Goal: Transaction & Acquisition: Subscribe to service/newsletter

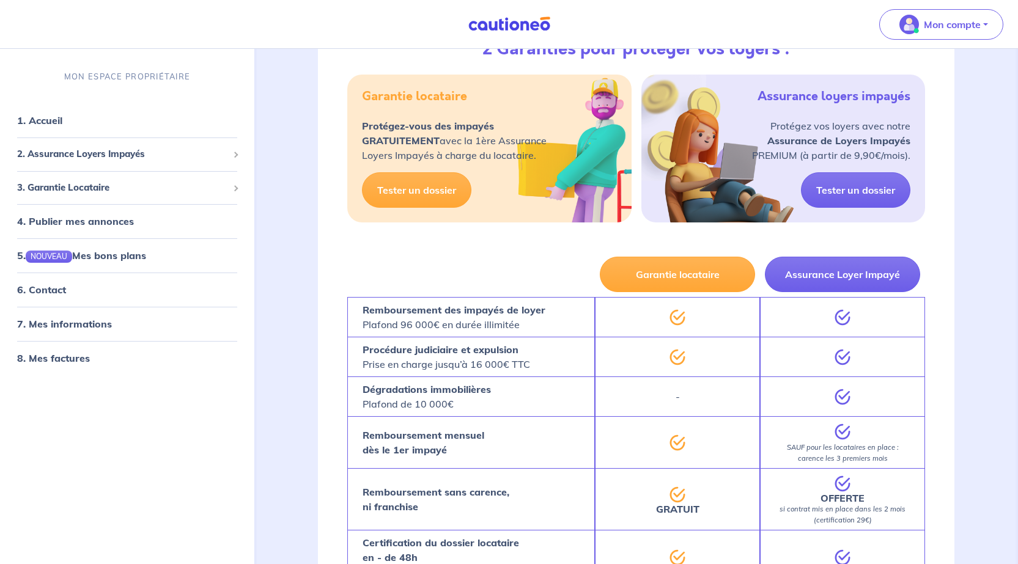
scroll to position [244, 0]
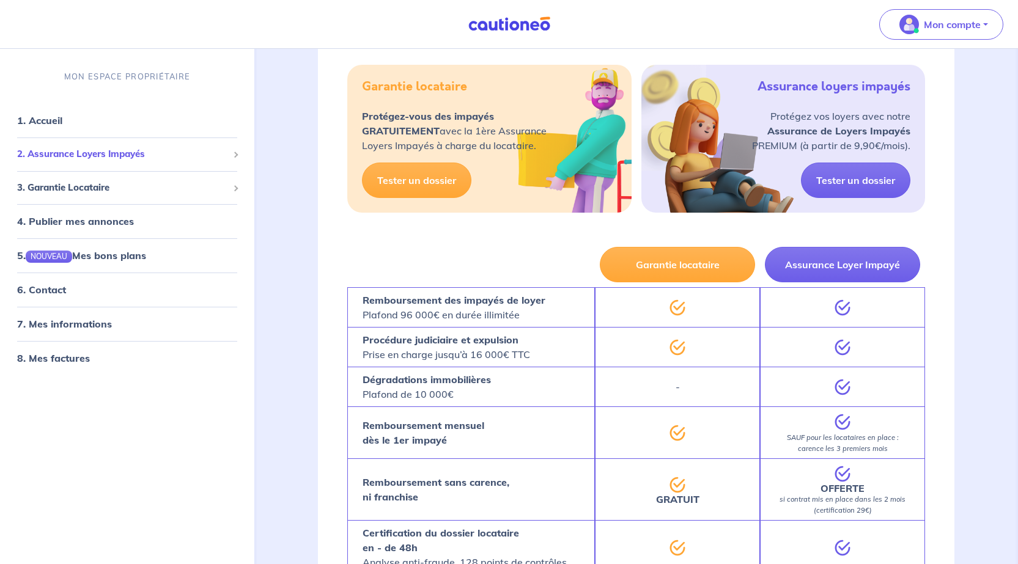
click at [155, 151] on span "2. Assurance Loyers Impayés" at bounding box center [122, 154] width 211 height 14
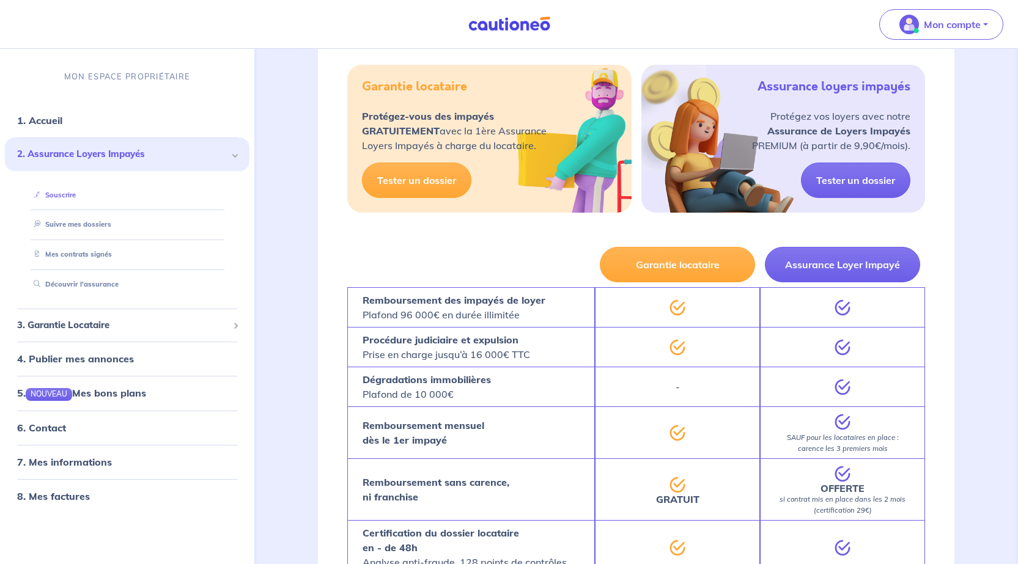
click at [76, 199] on link "Souscrire" at bounding box center [52, 195] width 47 height 9
click at [110, 221] on link "Suivre mes dossiers" at bounding box center [69, 225] width 81 height 9
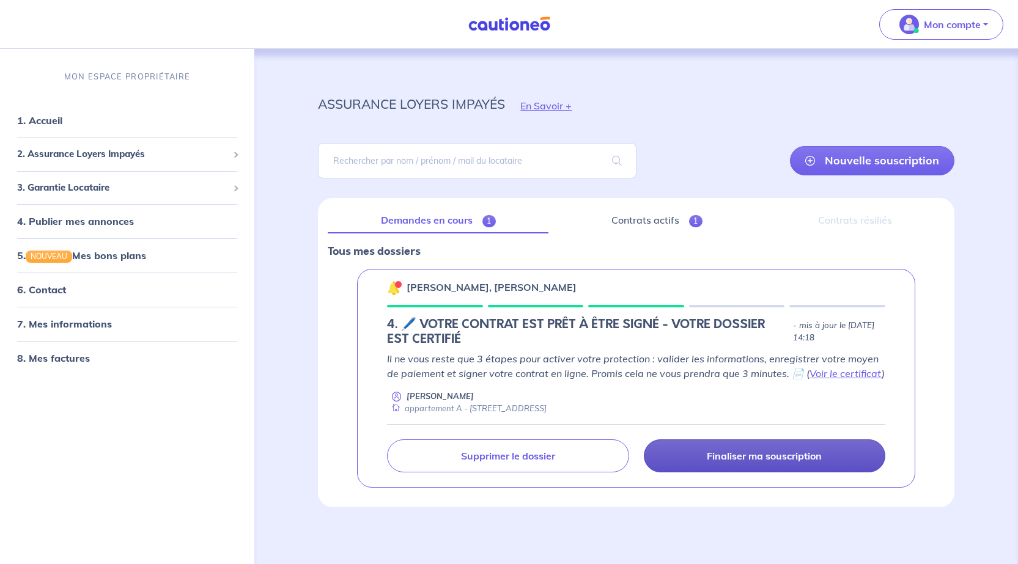
click at [764, 454] on p "Finaliser ma souscription" at bounding box center [764, 456] width 115 height 12
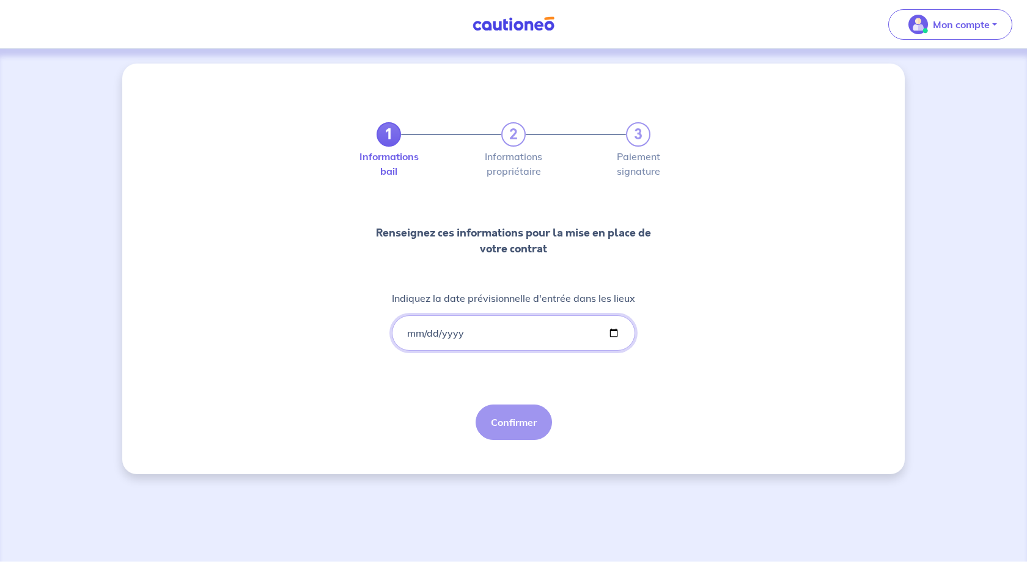
click at [619, 335] on input "Indiquez la date prévisionnelle d'entrée dans les lieux" at bounding box center [513, 332] width 243 height 35
drag, startPoint x: 469, startPoint y: 337, endPoint x: 305, endPoint y: 316, distance: 165.1
click at [305, 316] on div "1 2 3 Informations bail Informations propriétaire Paiement signature Renseignez…" at bounding box center [513, 269] width 782 height 411
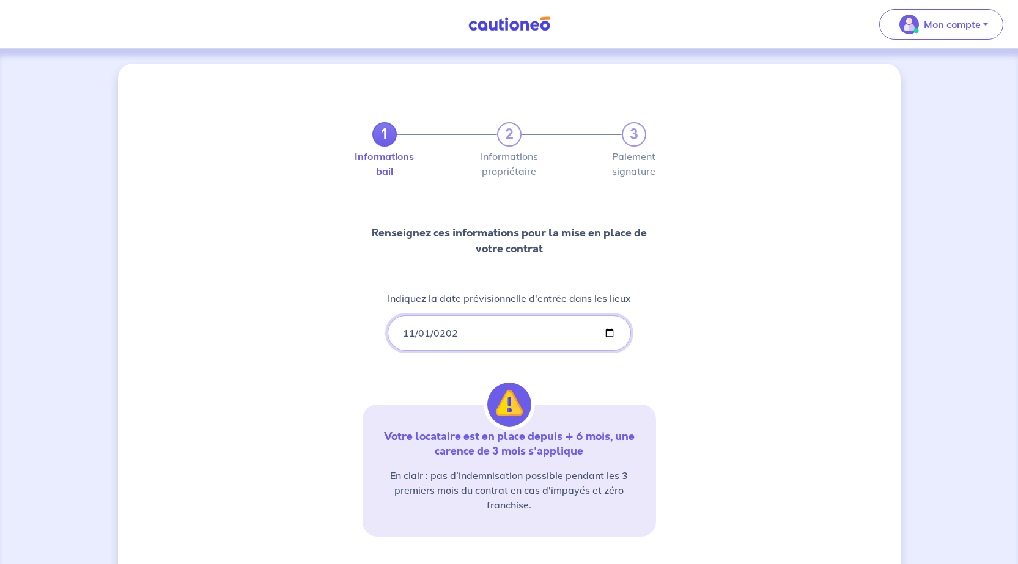
type input "[DATE]"
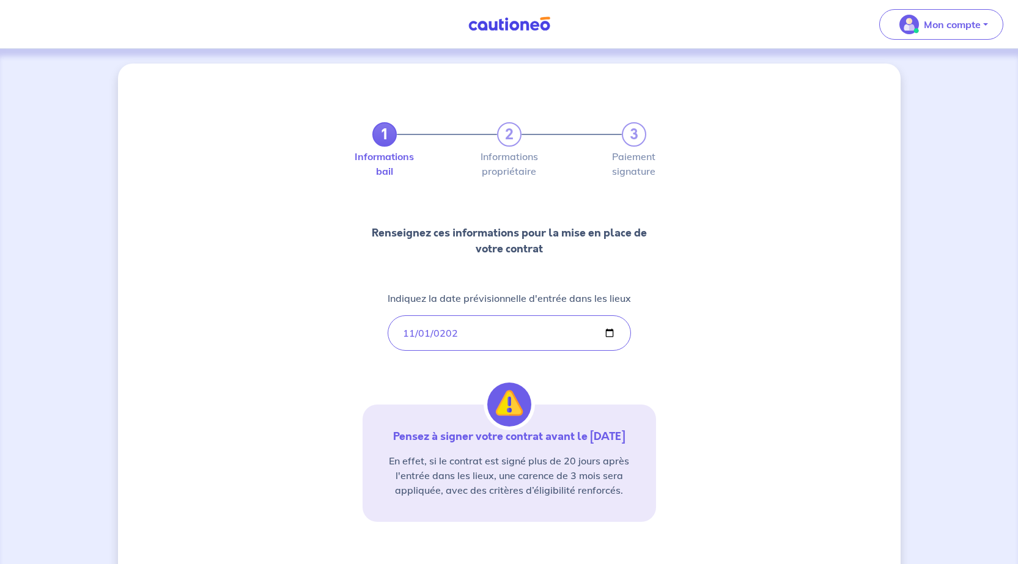
click at [817, 354] on div "1 2 3 Informations bail Informations propriétaire Paiement signature Renseignez…" at bounding box center [509, 360] width 782 height 592
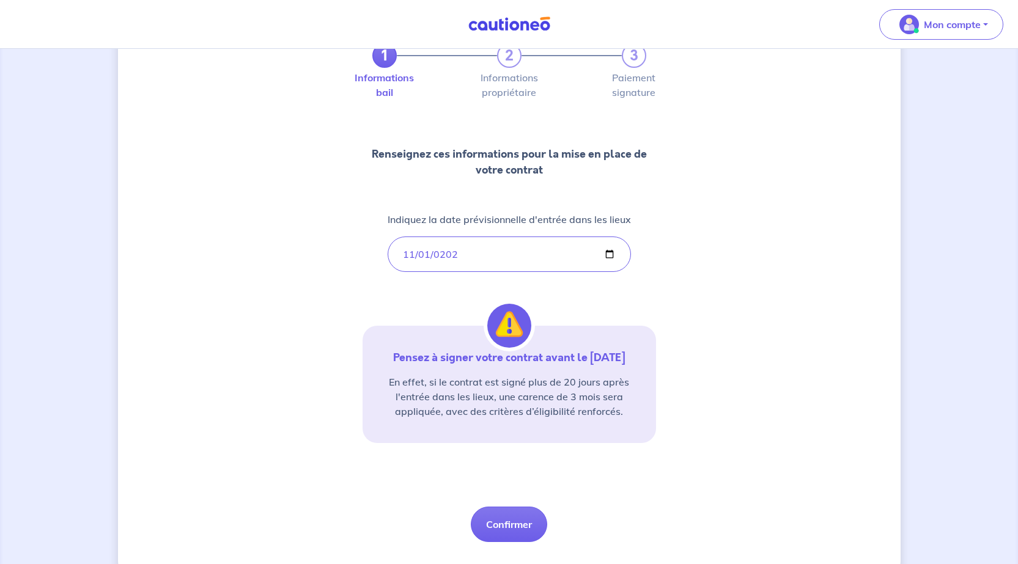
scroll to position [106, 0]
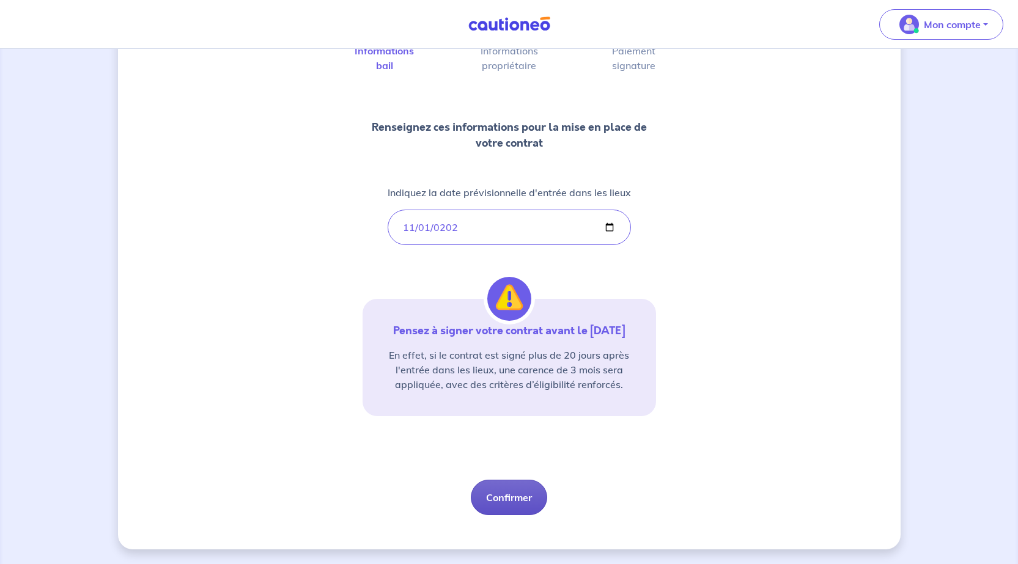
click at [522, 499] on button "Confirmer" at bounding box center [509, 497] width 76 height 35
select select "FR"
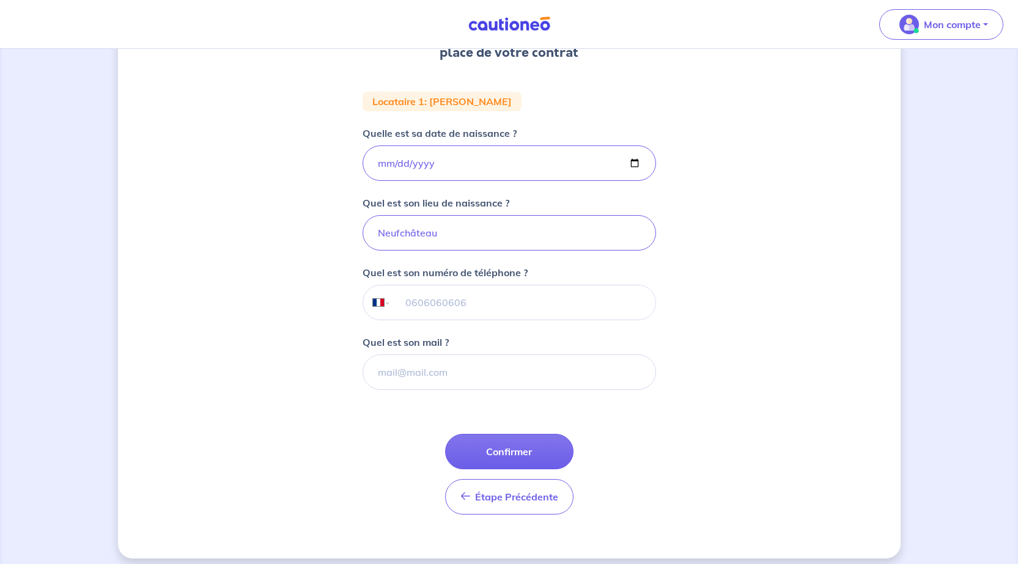
scroll to position [211, 0]
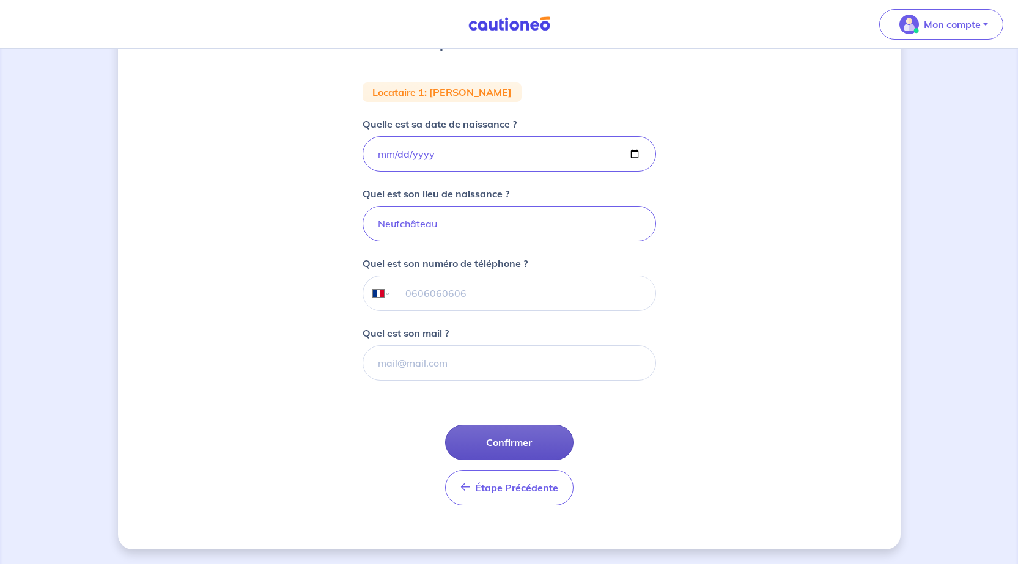
click at [521, 442] on button "Confirmer" at bounding box center [509, 442] width 128 height 35
select select "FR"
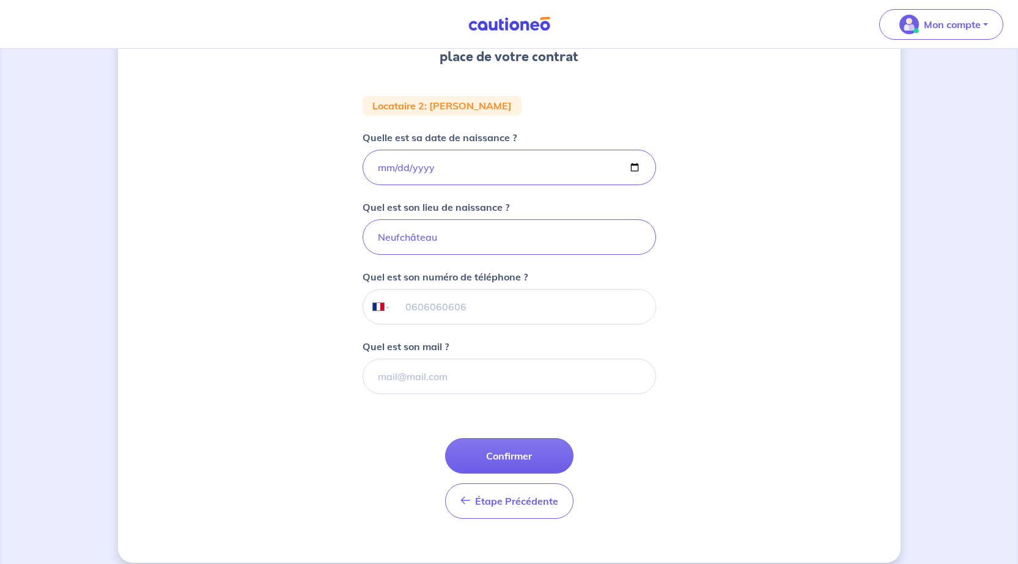
scroll to position [211, 0]
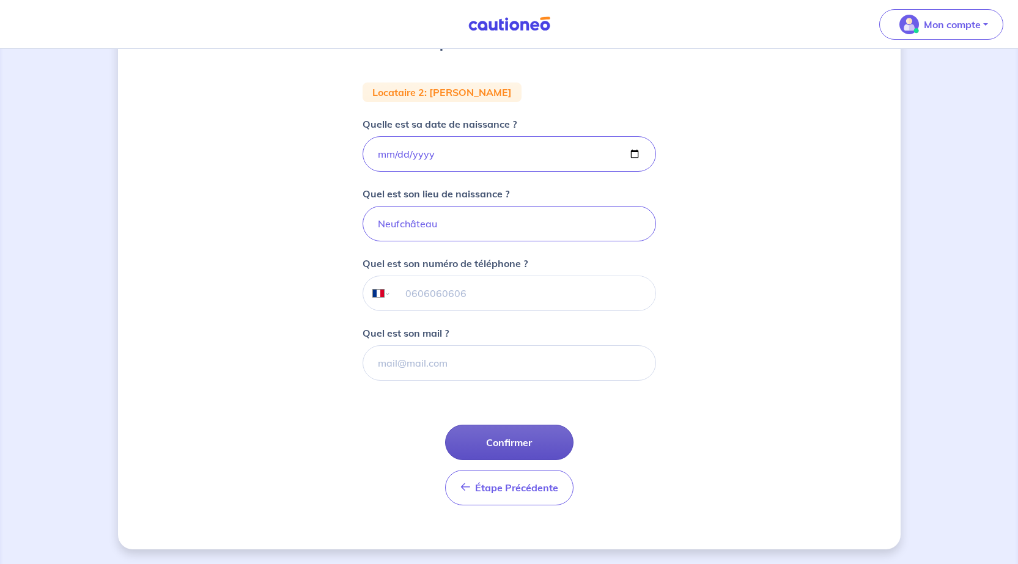
click at [501, 440] on button "Confirmer" at bounding box center [509, 442] width 128 height 35
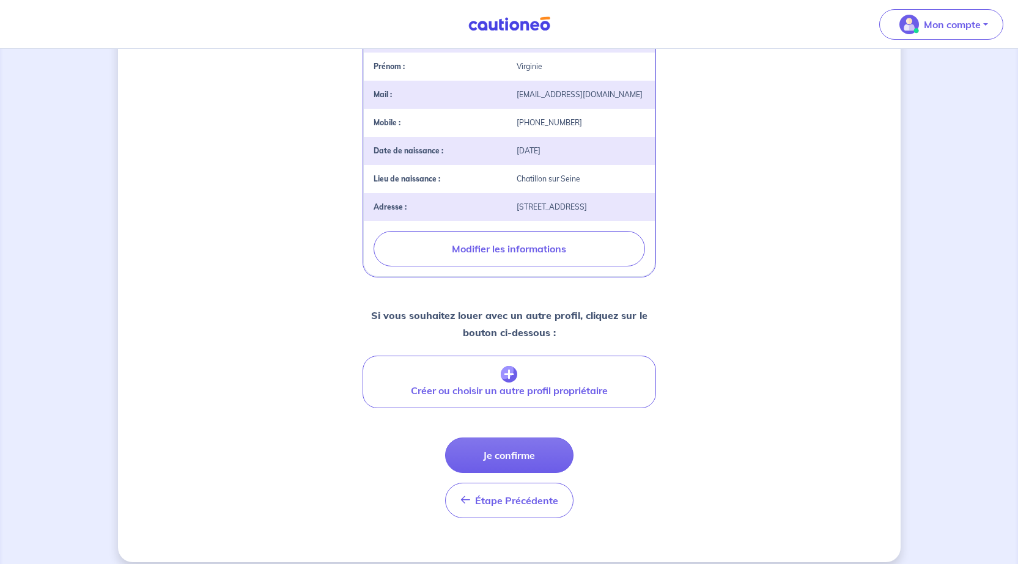
scroll to position [318, 0]
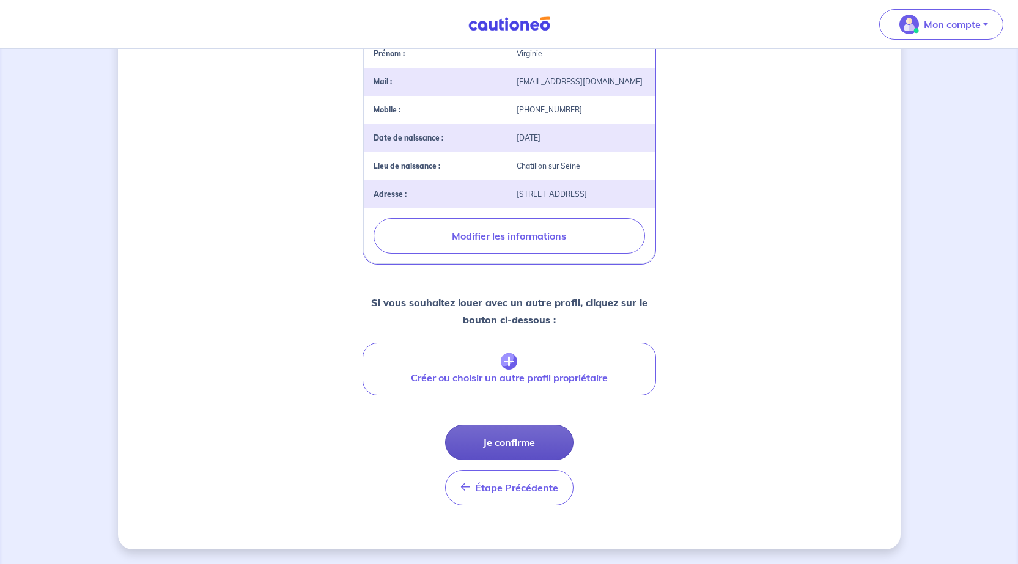
click at [524, 446] on button "Je confirme" at bounding box center [509, 442] width 128 height 35
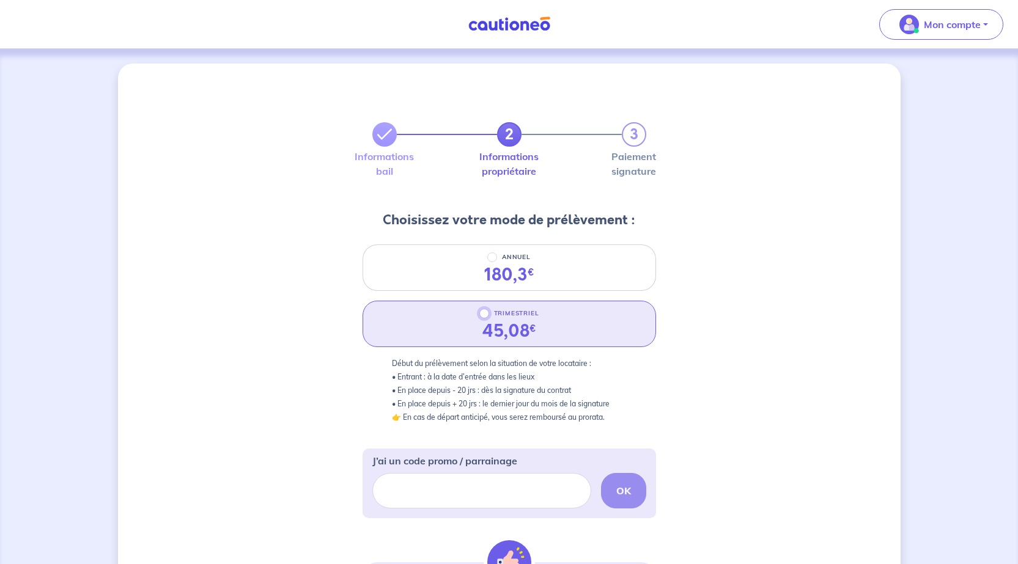
click at [485, 314] on input "TRIMESTRIEL" at bounding box center [484, 314] width 10 height 10
radio input "true"
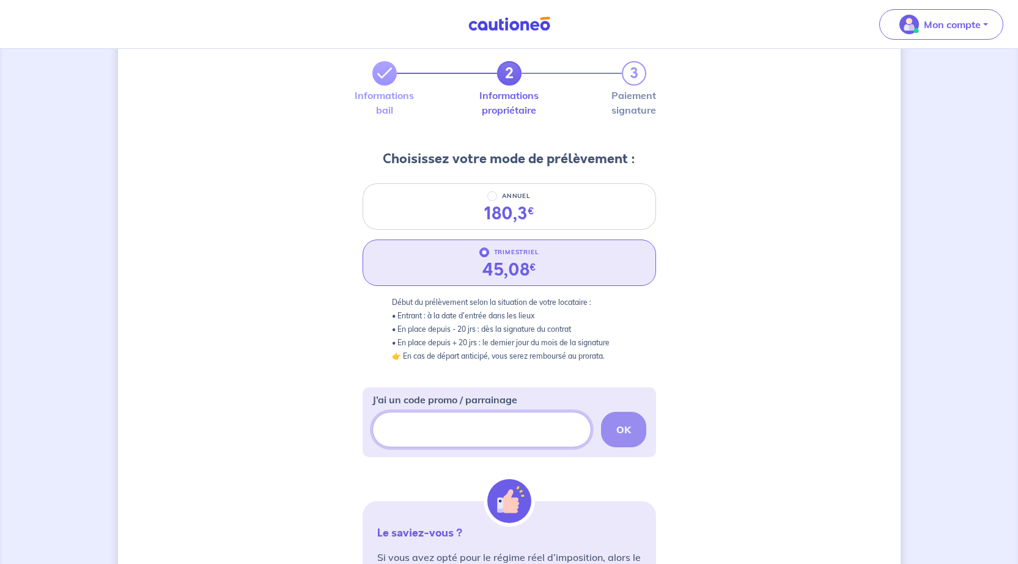
click at [451, 433] on input "J’ai un code promo / parrainage" at bounding box center [481, 429] width 219 height 35
click at [726, 353] on div "2 3 Informations bail Informations propriétaire Paiement signature Choisissez v…" at bounding box center [509, 399] width 782 height 795
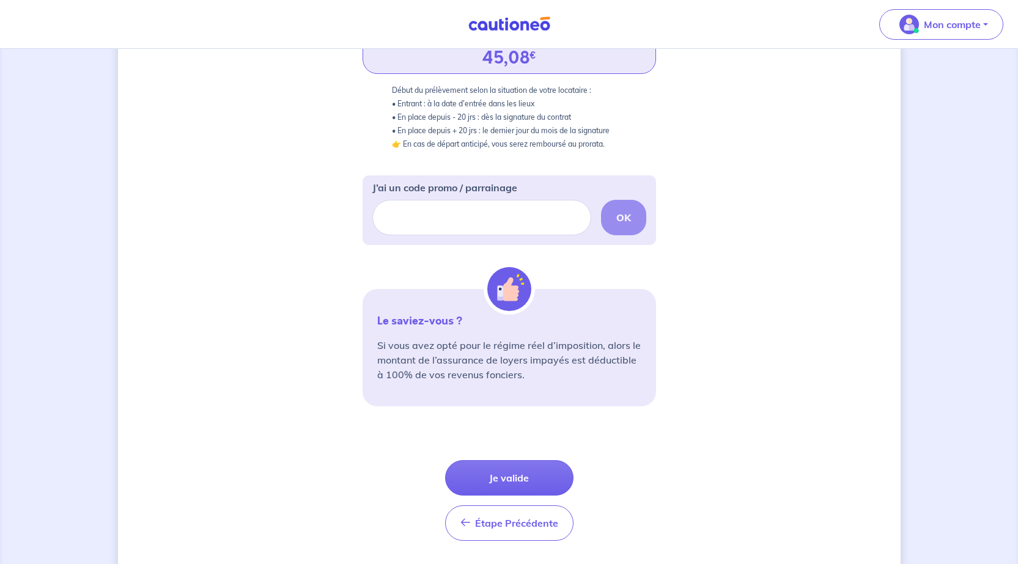
scroll to position [306, 0]
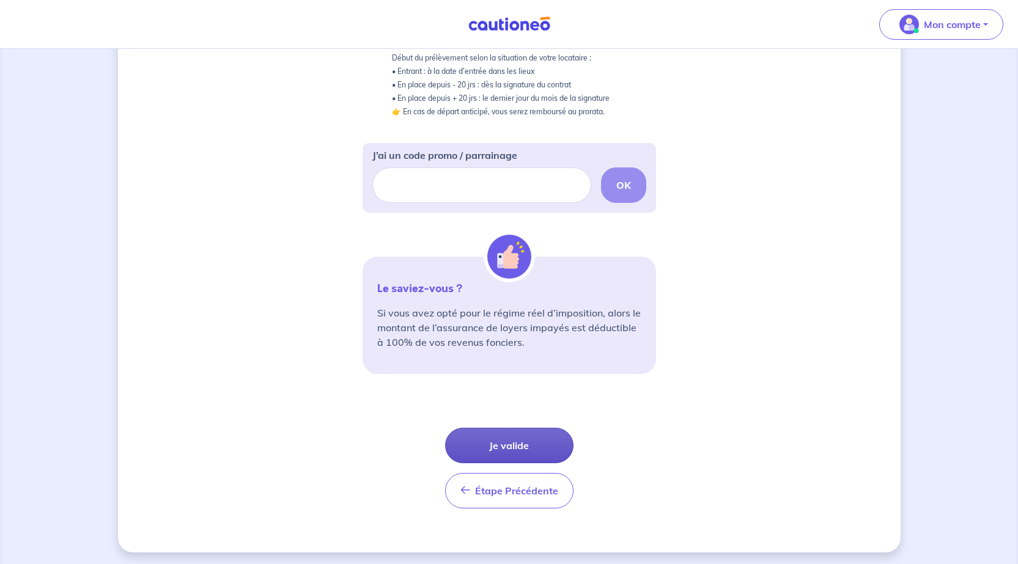
click at [521, 442] on button "Je valide" at bounding box center [509, 445] width 128 height 35
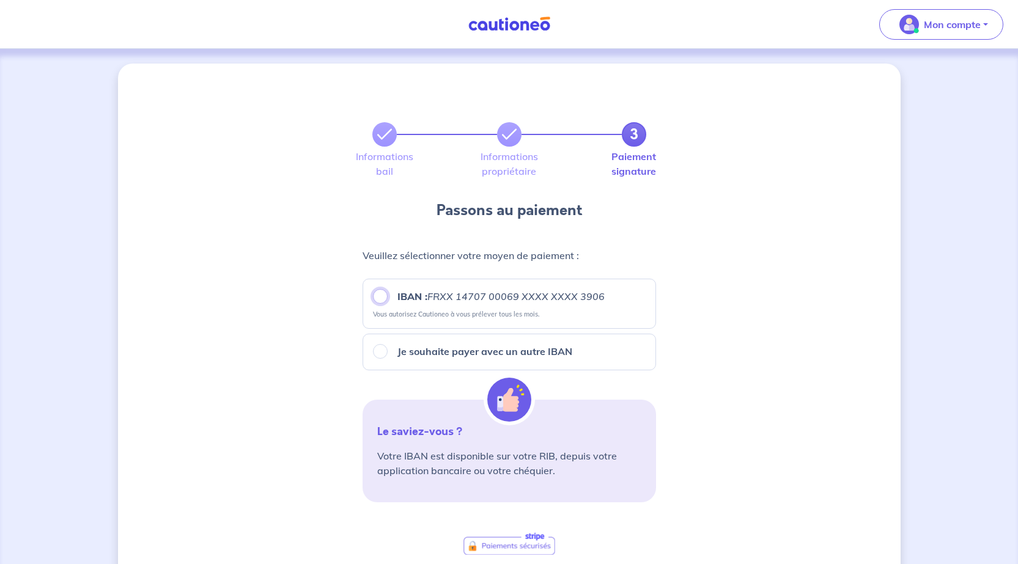
click at [377, 298] on input "IBAN : FRXX [FINANCIAL_ID] XXXX XXXX 3906" at bounding box center [380, 296] width 15 height 15
radio input "true"
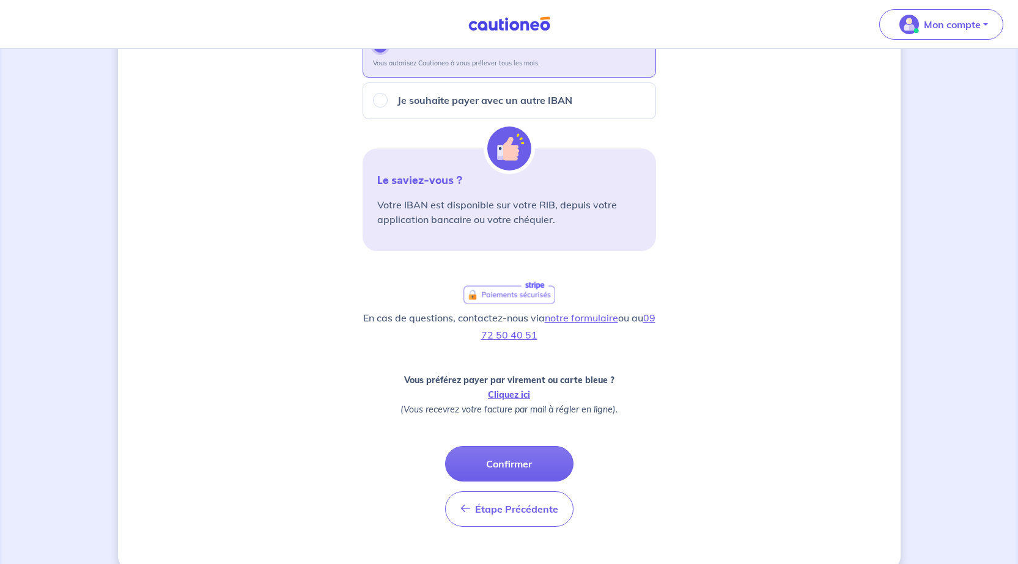
scroll to position [273, 0]
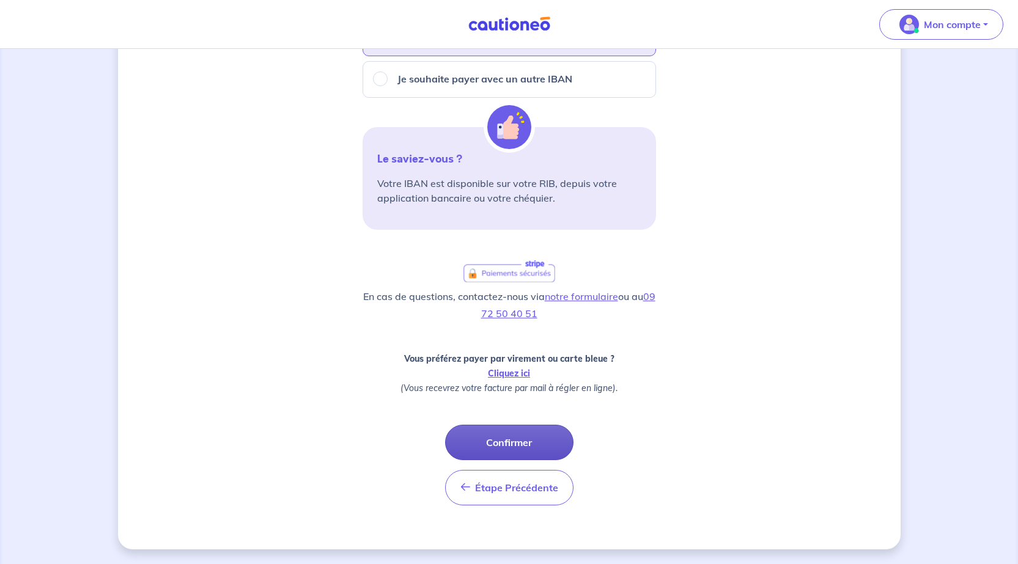
click at [503, 441] on button "Confirmer" at bounding box center [509, 442] width 128 height 35
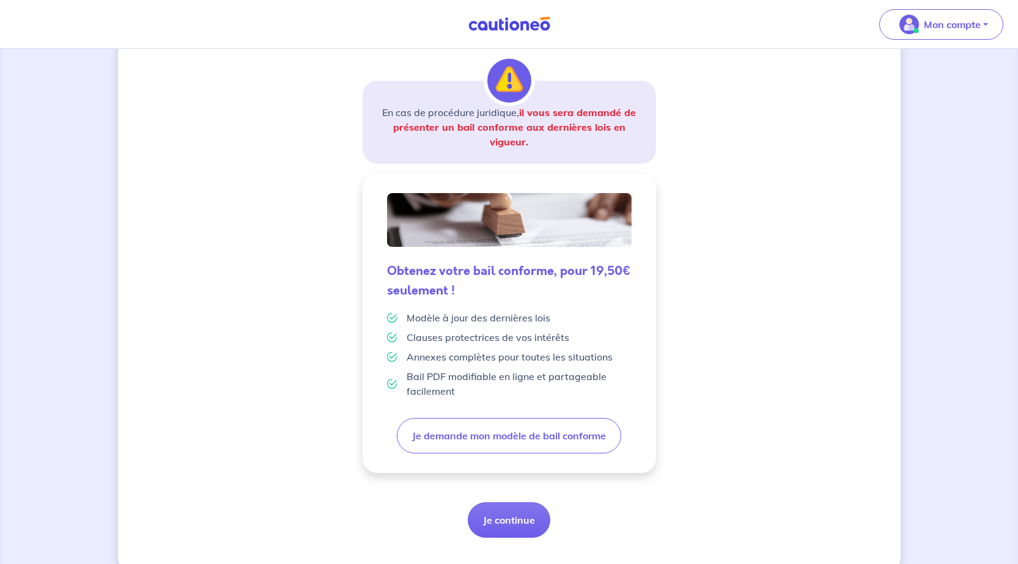
scroll to position [206, 0]
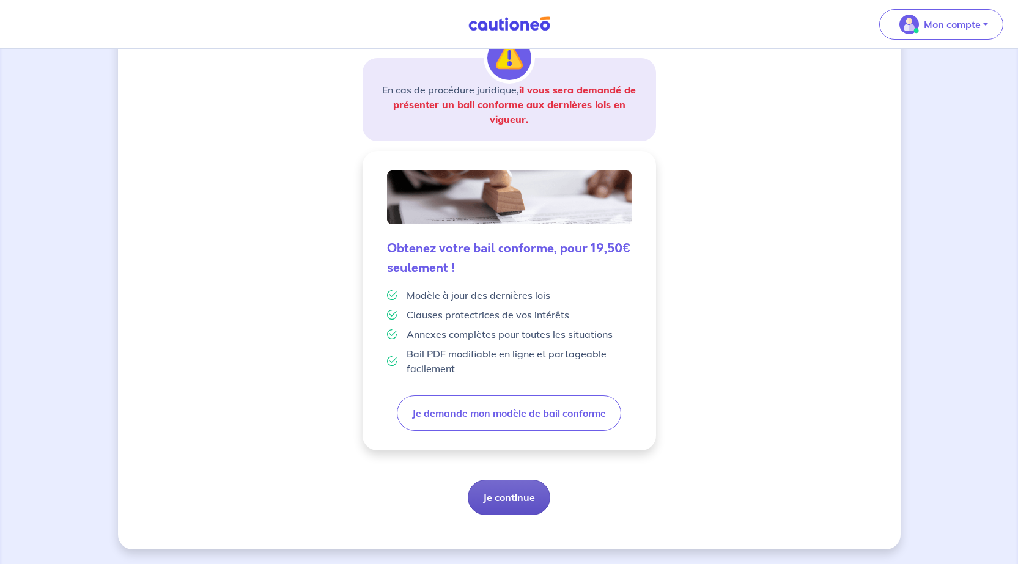
click at [498, 491] on button "Je continue" at bounding box center [509, 497] width 83 height 35
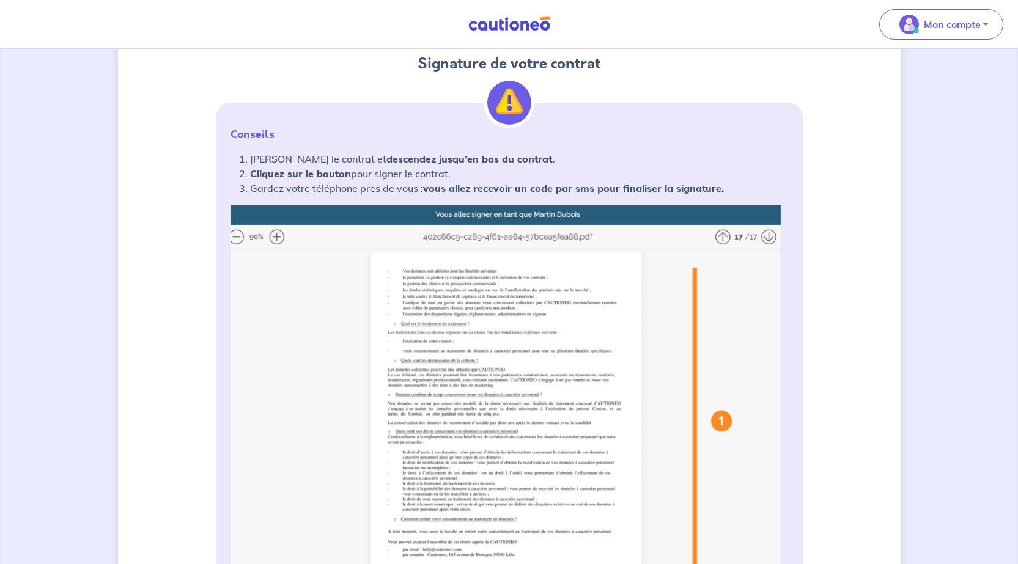
scroll to position [183, 0]
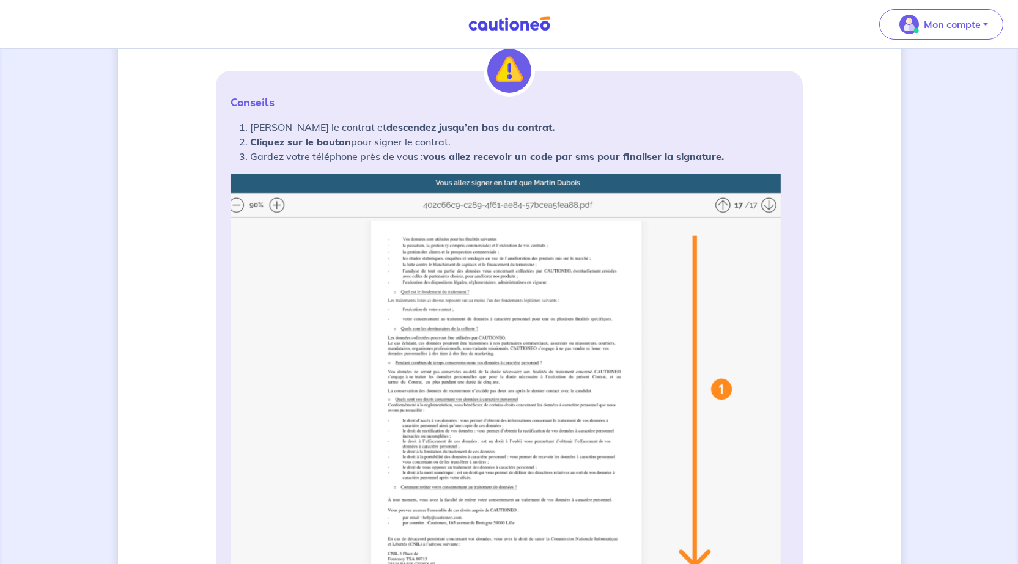
click at [276, 205] on img at bounding box center [508, 416] width 557 height 485
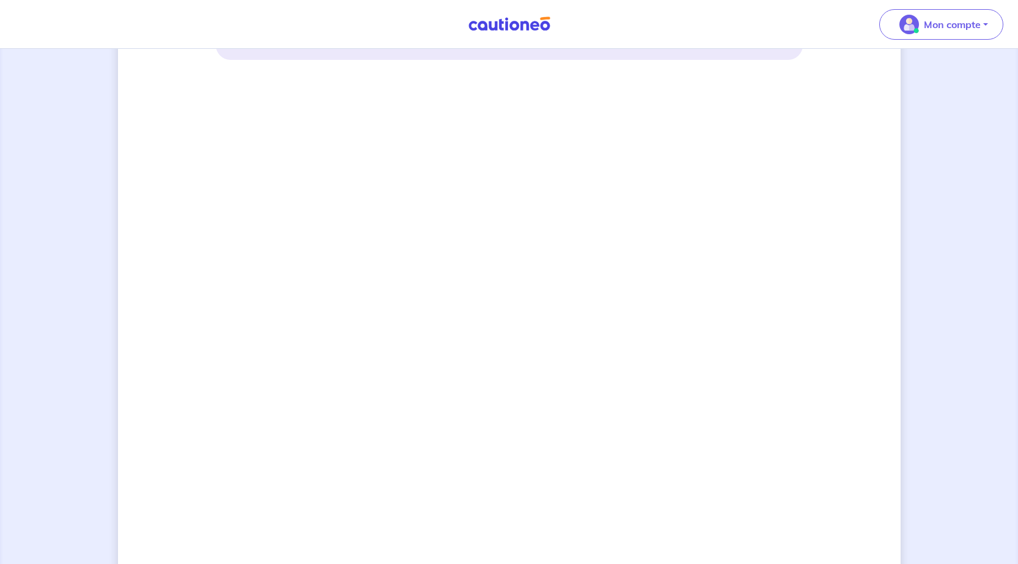
scroll to position [783, 0]
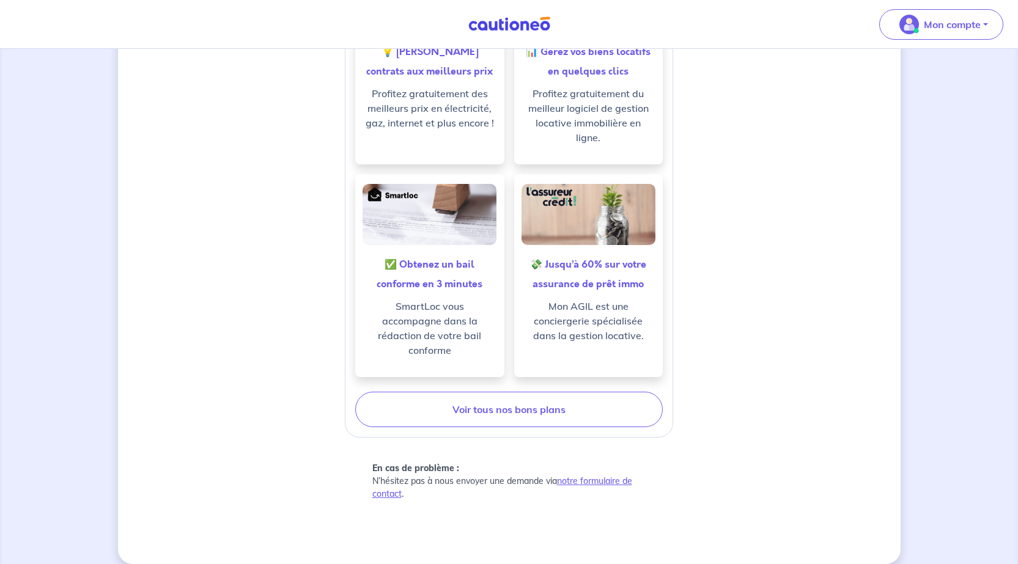
click at [543, 433] on div "Votre garantie est activée ! Merci de nous faire confiance. Retrouvez contrat s…" at bounding box center [509, 51] width 587 height 958
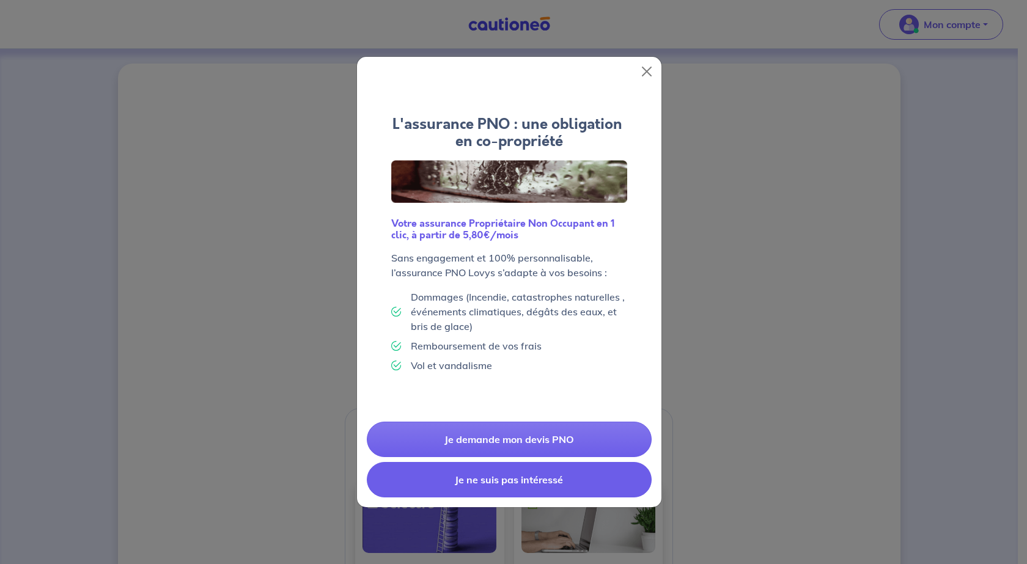
click at [530, 481] on button "Je ne suis pas intéressé" at bounding box center [509, 479] width 285 height 35
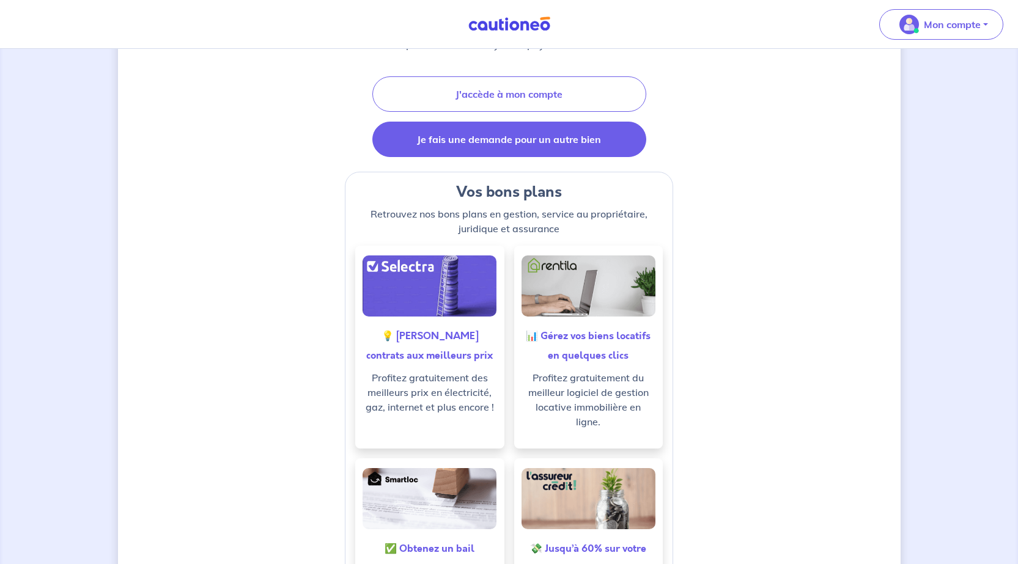
scroll to position [215, 0]
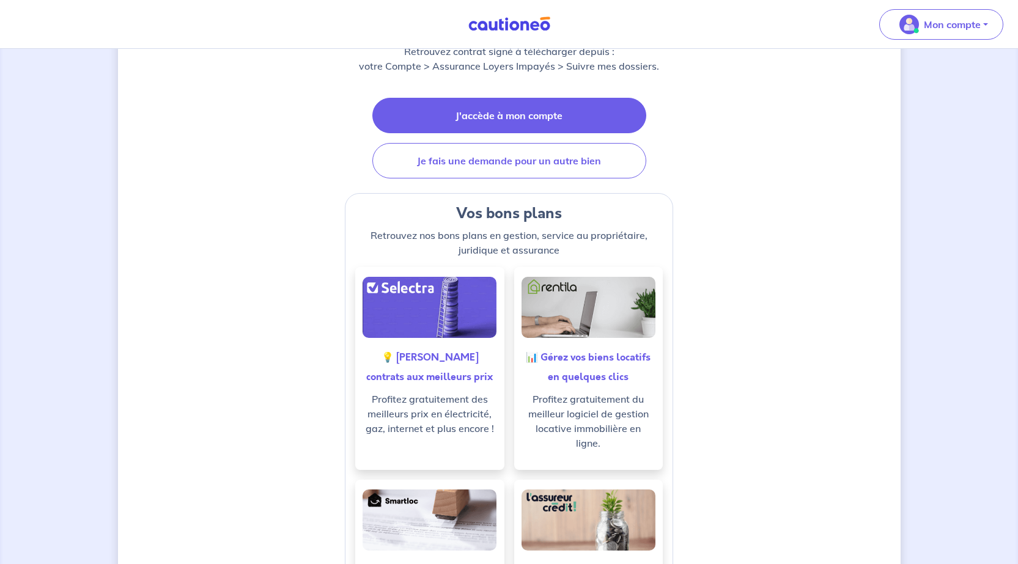
click at [578, 111] on link "J'accède à mon compte" at bounding box center [509, 115] width 274 height 35
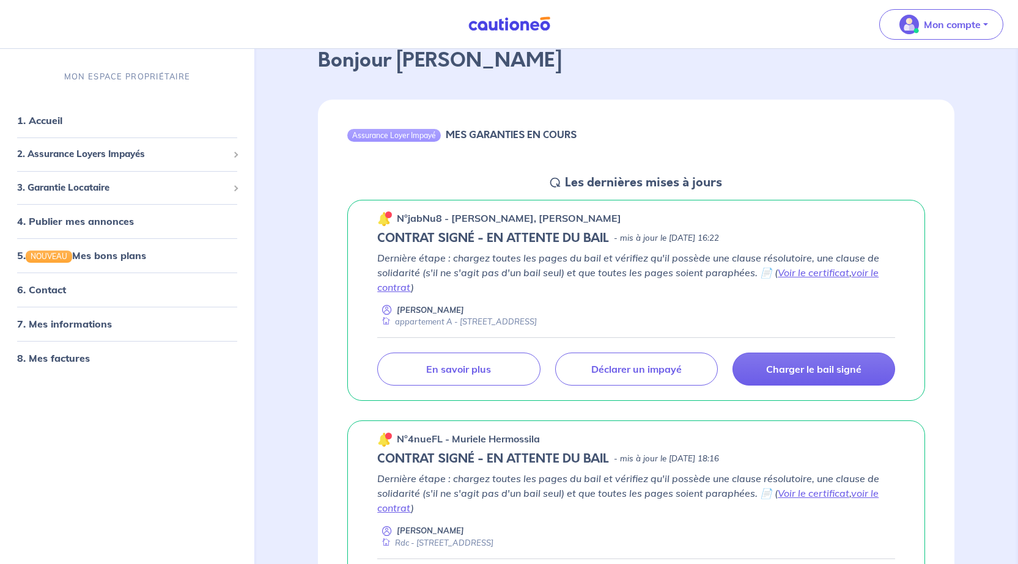
scroll to position [122, 0]
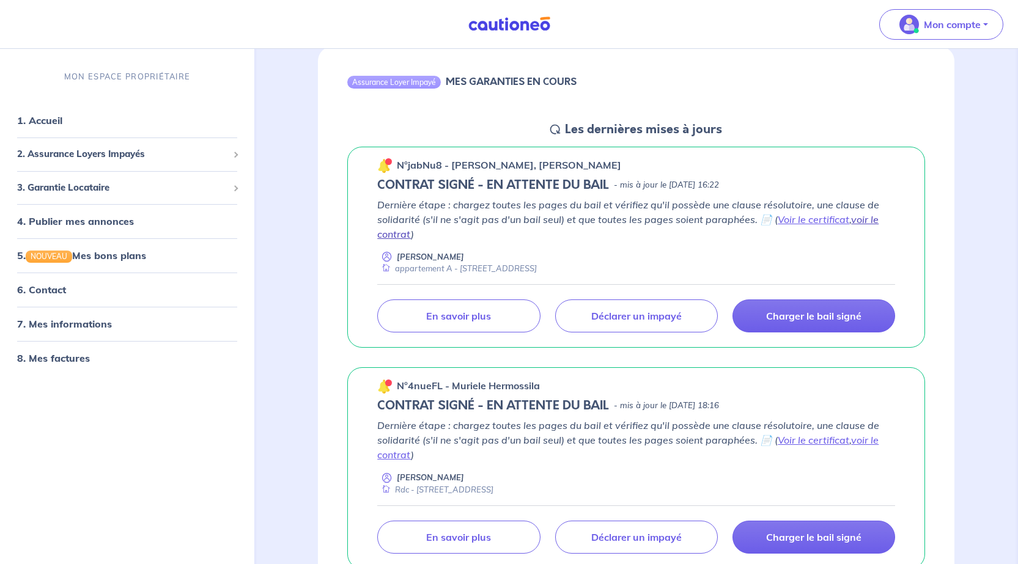
click at [865, 222] on link "voir le contrat" at bounding box center [627, 226] width 501 height 27
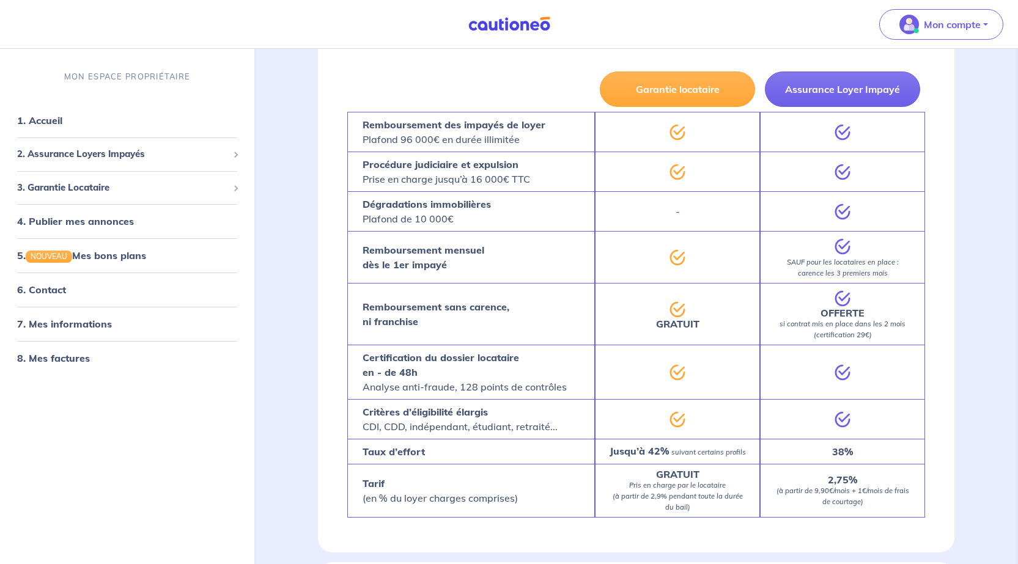
scroll to position [1039, 0]
